Goal: Task Accomplishment & Management: Manage account settings

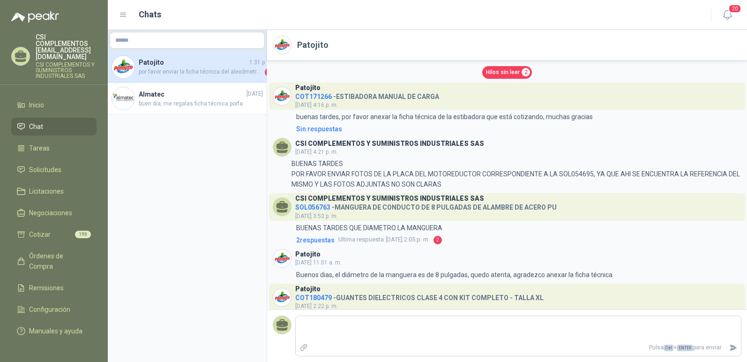
scroll to position [340, 0]
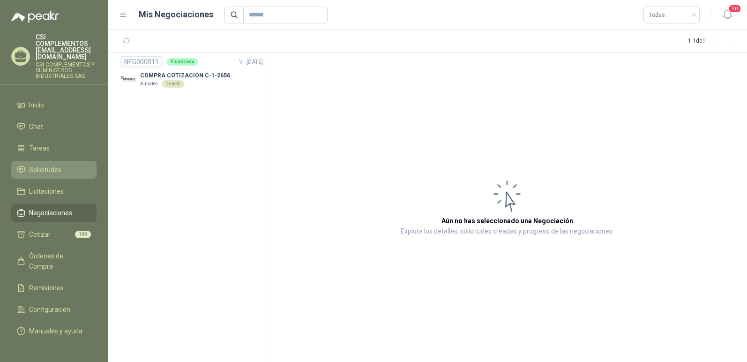
click at [51, 164] on span "Solicitudes" at bounding box center [45, 169] width 32 height 10
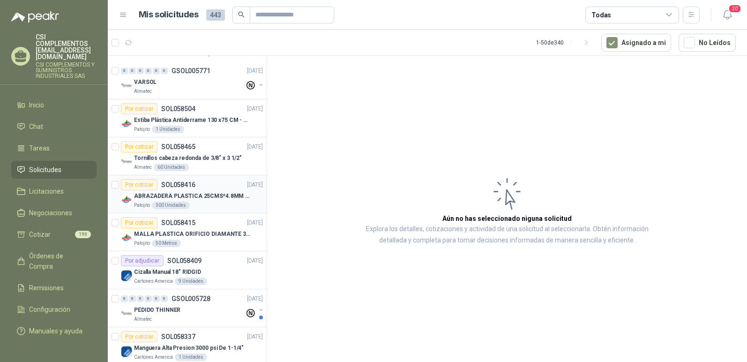
scroll to position [94, 0]
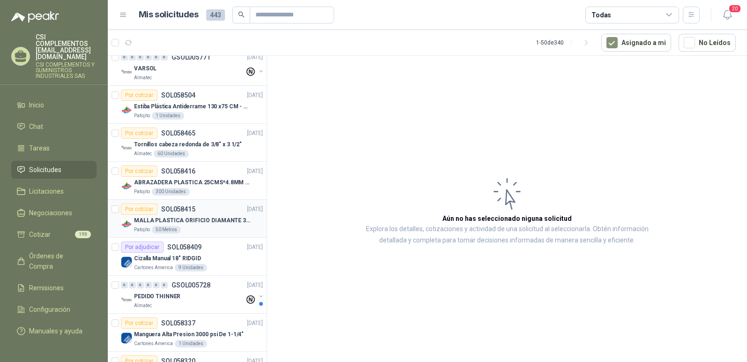
click at [132, 218] on div "MALLA PLASTICA ORIFICIO DIAMANTE 3MM Patojito 50 Metros" at bounding box center [192, 224] width 142 height 19
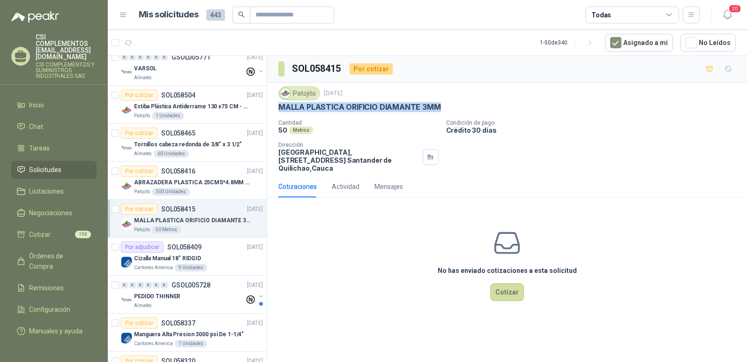
drag, startPoint x: 278, startPoint y: 104, endPoint x: 457, endPoint y: 102, distance: 178.5
click at [457, 102] on div "MALLA PLASTICA ORIFICIO DIAMANTE 3MM" at bounding box center [506, 107] width 457 height 10
copy p "MALLA PLASTICA ORIFICIO DIAMANTE 3MM"
click at [449, 92] on div "Patojito 2 oct, 2025" at bounding box center [506, 93] width 457 height 14
